Goal: Task Accomplishment & Management: Use online tool/utility

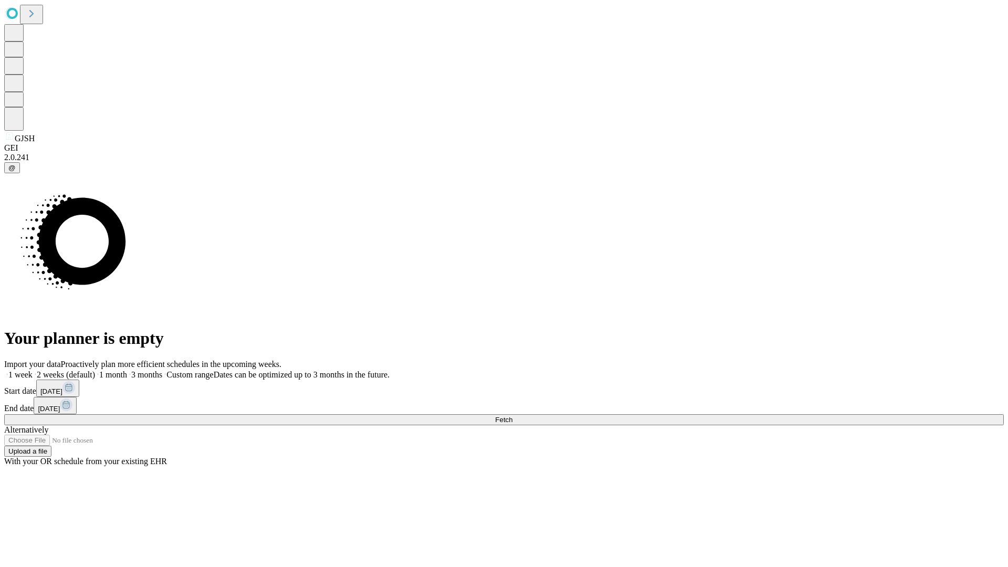
click at [513, 416] on span "Fetch" at bounding box center [503, 420] width 17 height 8
